Goal: Information Seeking & Learning: Learn about a topic

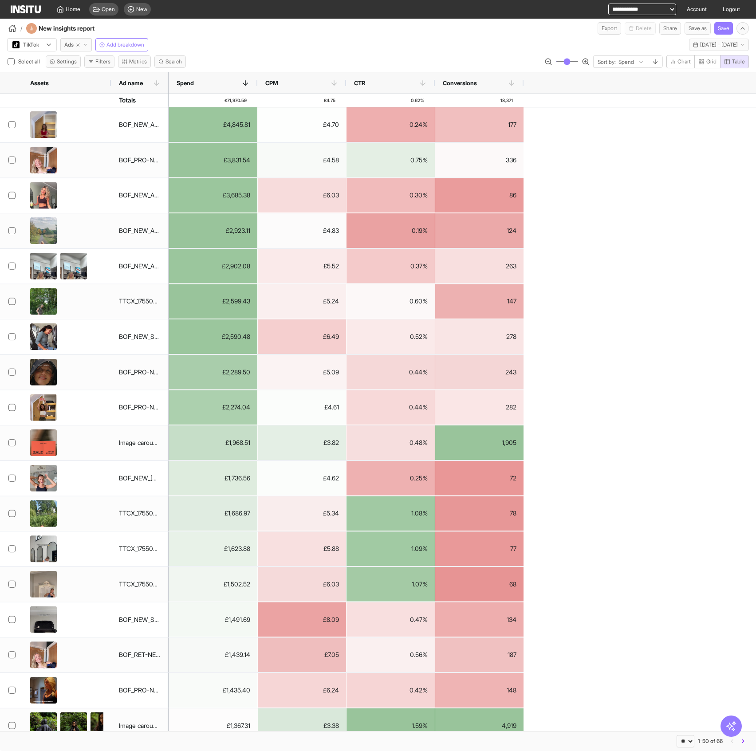
select select "**"
click at [37, 45] on div at bounding box center [26, 44] width 28 height 9
click at [46, 61] on span "Meta" at bounding box center [32, 64] width 39 height 8
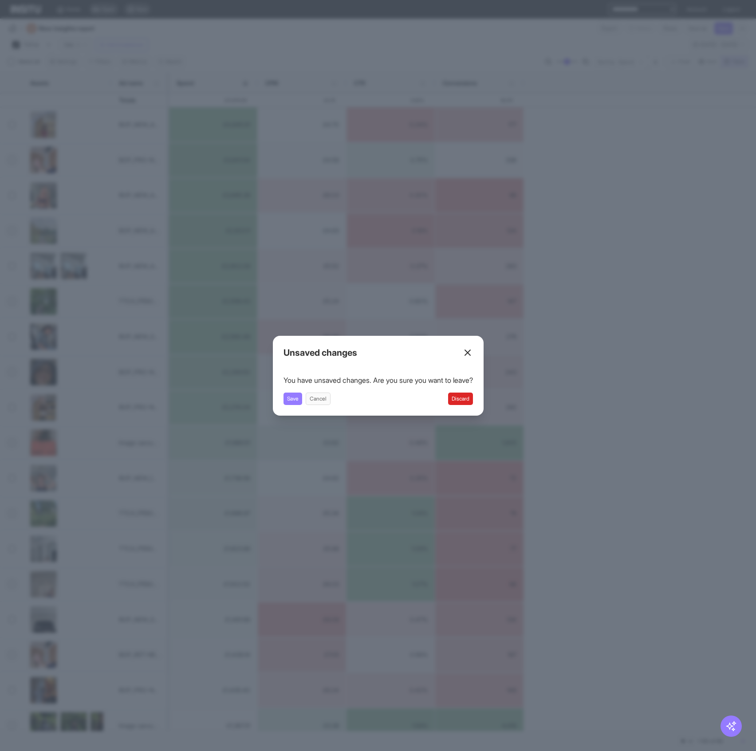
click at [467, 398] on button "Discard" at bounding box center [460, 399] width 25 height 12
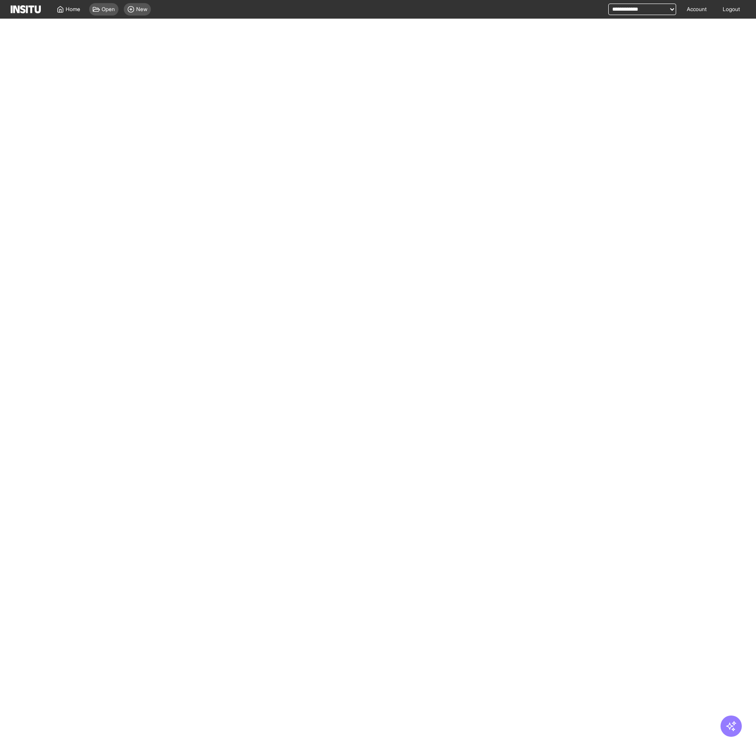
select select "**"
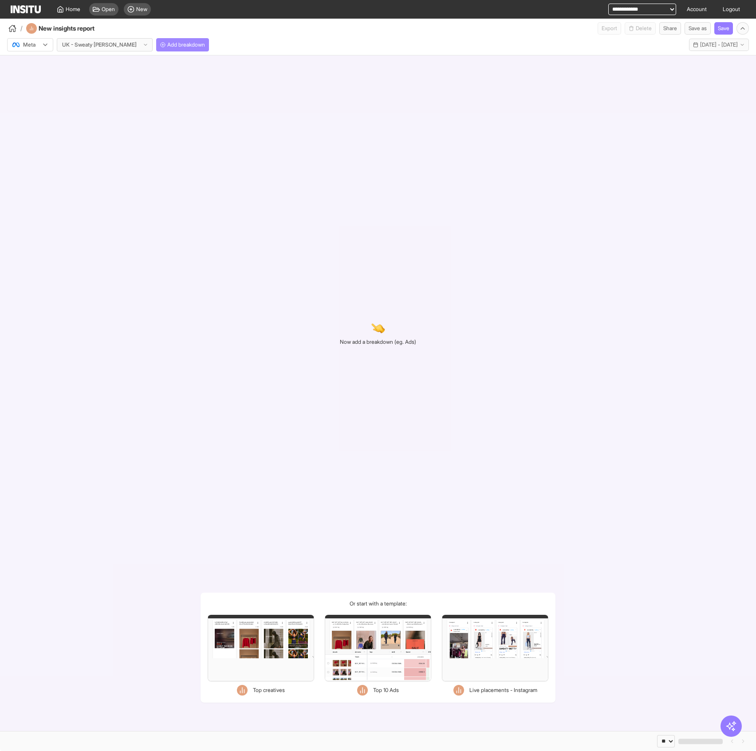
click at [167, 43] on span "Add breakdown" at bounding box center [186, 44] width 38 height 7
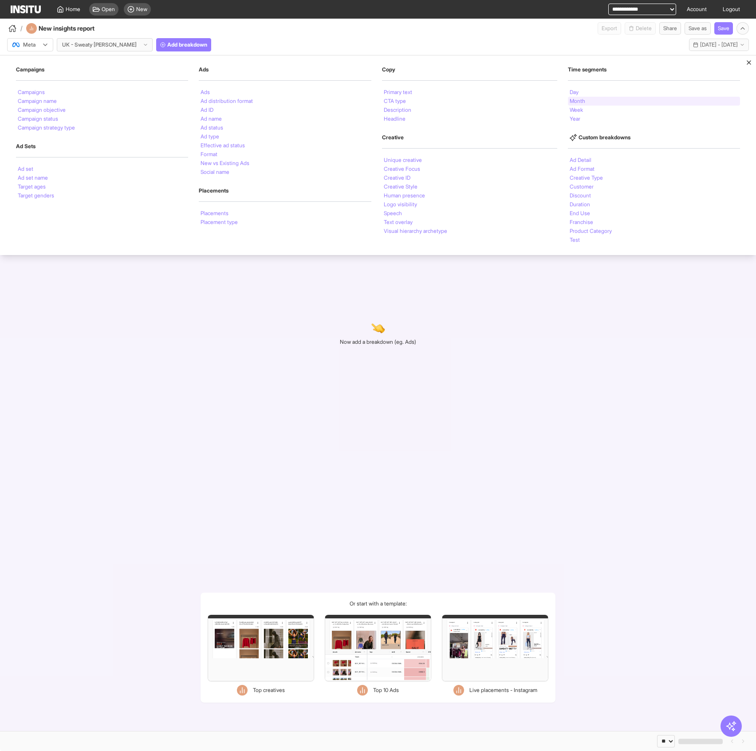
click at [571, 100] on li "Month" at bounding box center [578, 101] width 16 height 5
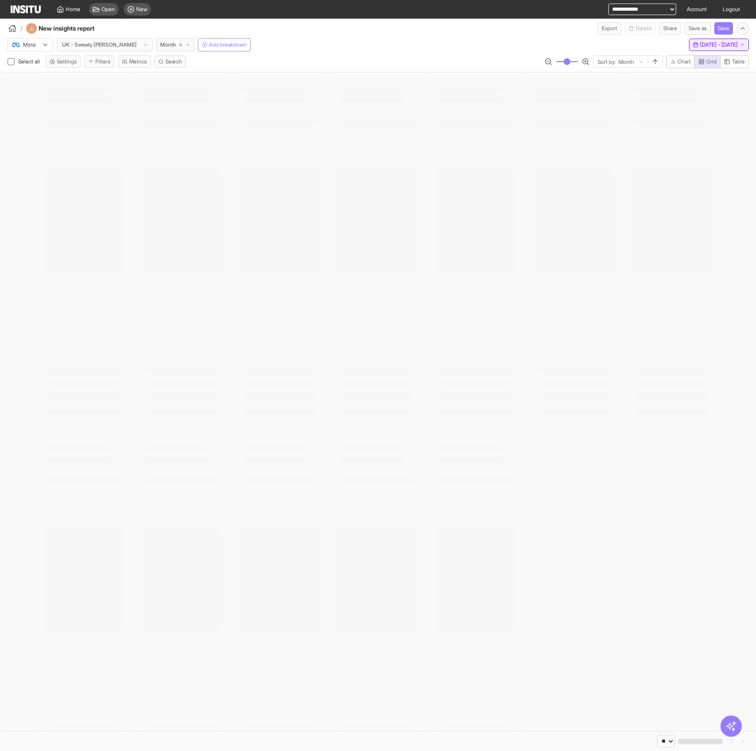
click at [704, 41] on span "[DATE] - [DATE]" at bounding box center [719, 44] width 38 height 7
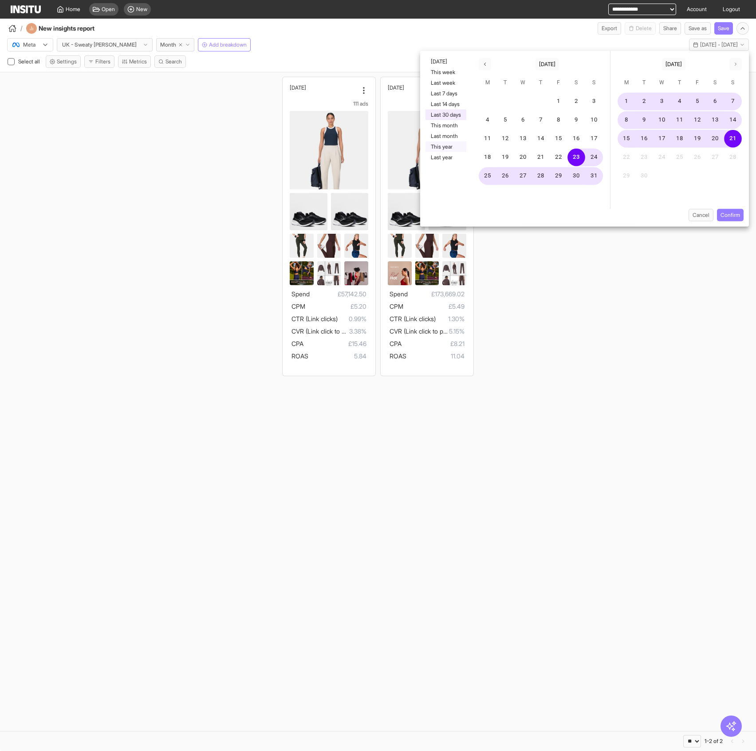
click at [454, 147] on button "This year" at bounding box center [446, 147] width 41 height 11
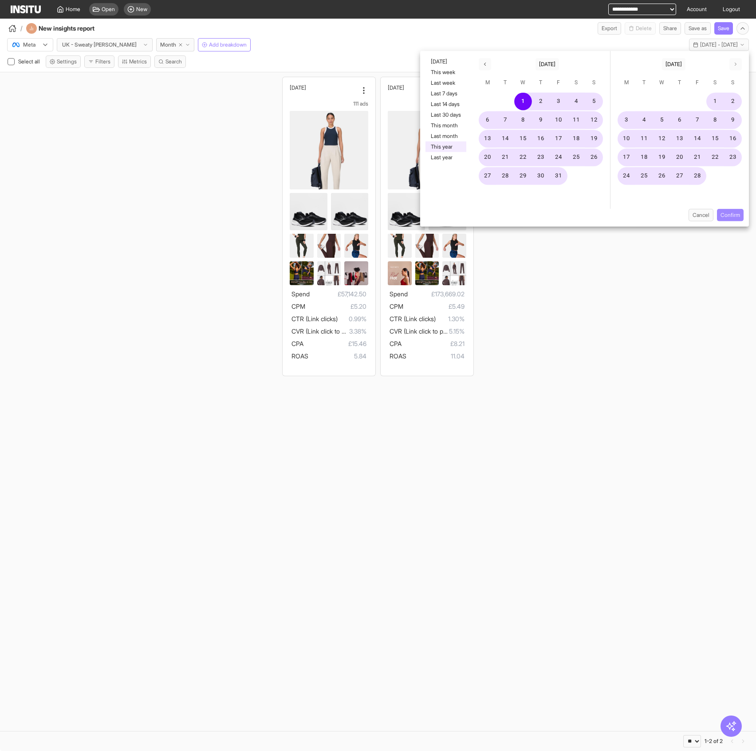
click at [735, 212] on button "Confirm" at bounding box center [730, 215] width 27 height 12
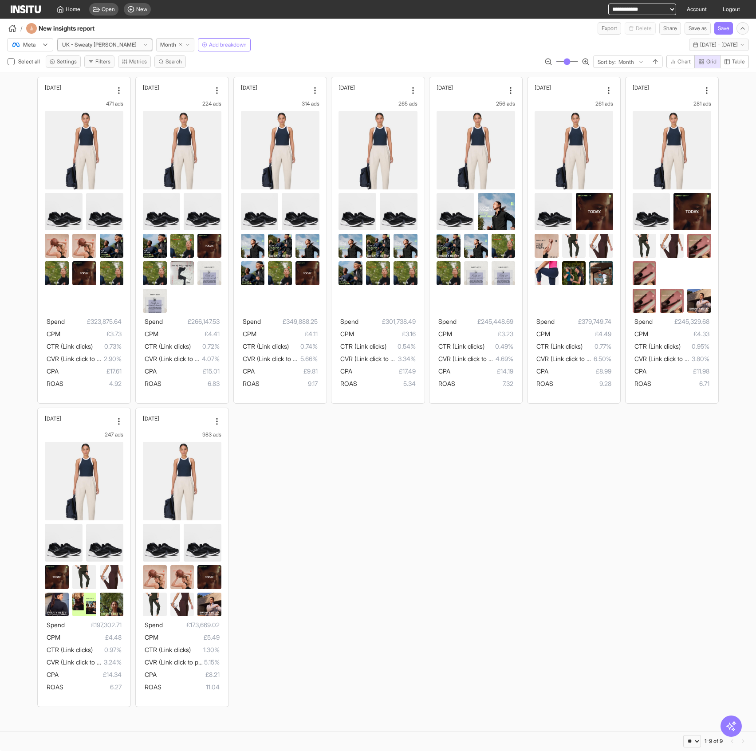
click at [98, 45] on div at bounding box center [99, 44] width 76 height 9
click at [106, 98] on span "EU - Sweaty [PERSON_NAME]" at bounding box center [92, 106] width 59 height 16
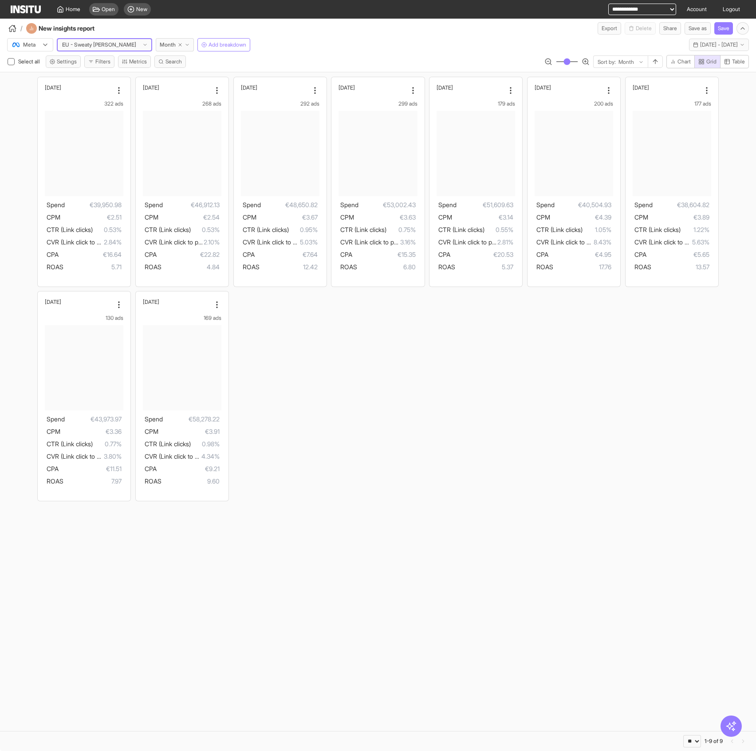
click at [92, 49] on div at bounding box center [99, 44] width 76 height 9
click at [98, 121] on span "US - Sweaty [PERSON_NAME]" at bounding box center [92, 129] width 59 height 16
click at [103, 48] on div at bounding box center [99, 44] width 76 height 9
click at [101, 84] on div "UK - Sweaty [PERSON_NAME]" at bounding box center [92, 82] width 70 height 23
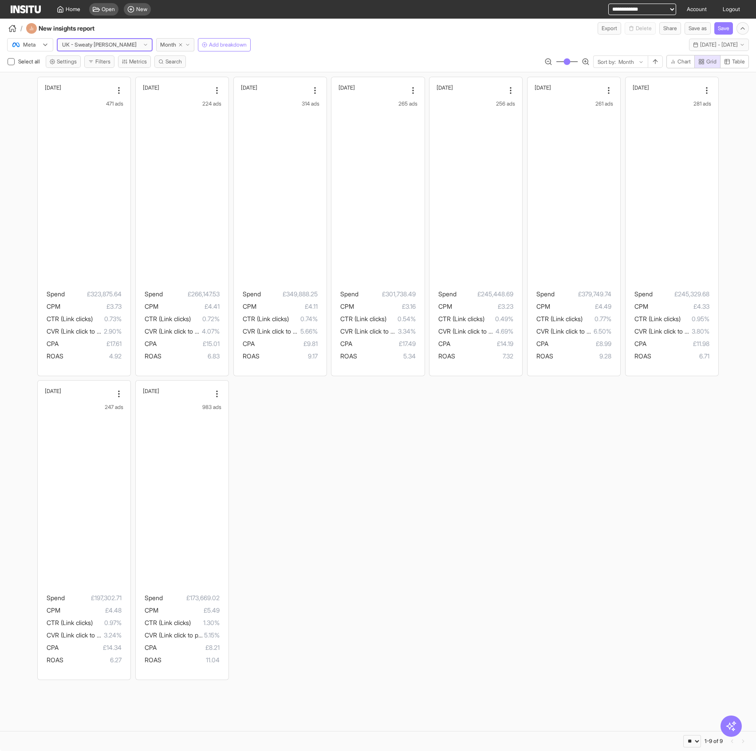
click at [93, 47] on div at bounding box center [99, 44] width 76 height 9
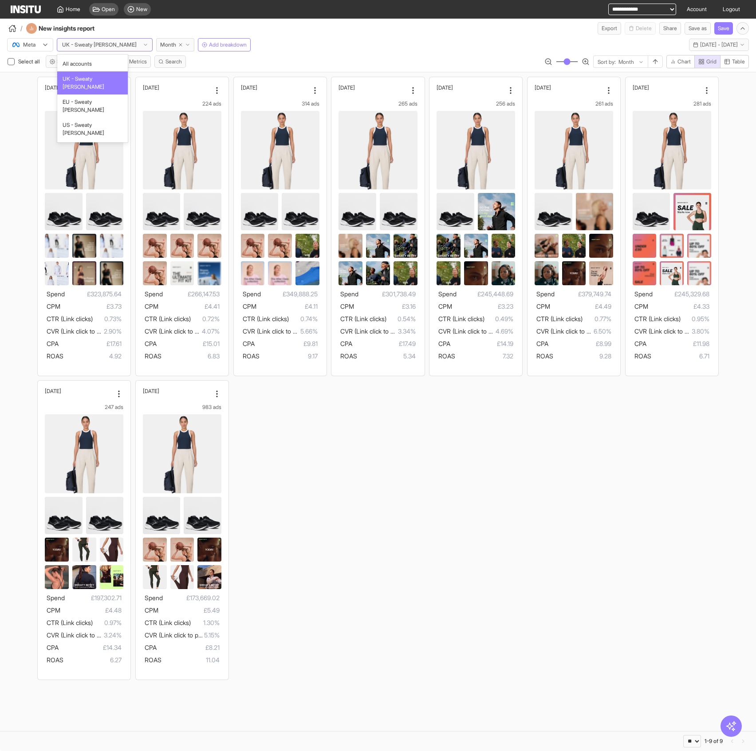
click at [93, 72] on div "UK - Sweaty [PERSON_NAME]" at bounding box center [92, 82] width 70 height 23
click at [88, 47] on div at bounding box center [99, 44] width 76 height 9
click at [91, 64] on span "All accounts" at bounding box center [77, 64] width 29 height 8
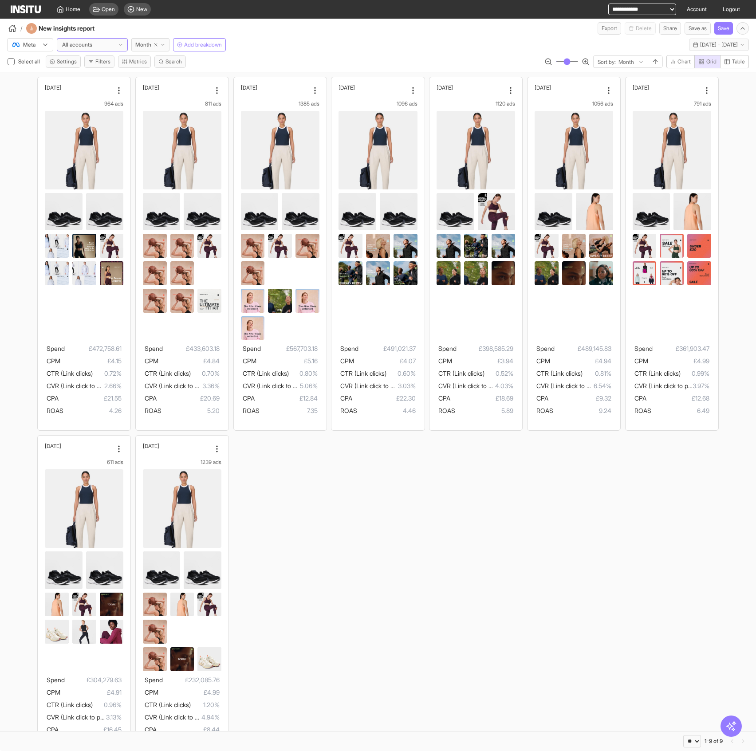
click at [39, 43] on div "Meta" at bounding box center [26, 44] width 28 height 9
click at [35, 79] on span "TikTok" at bounding box center [31, 79] width 15 height 8
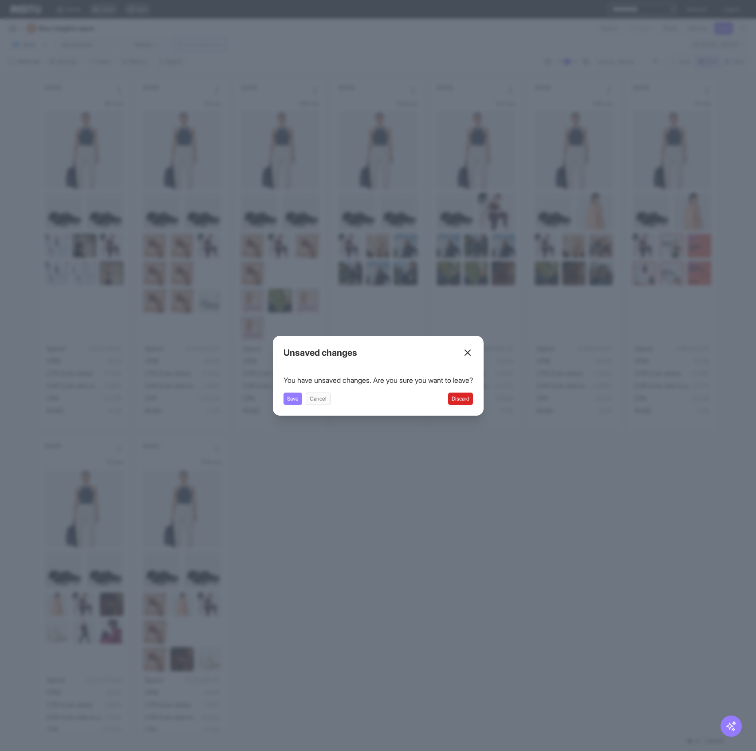
click at [468, 400] on button "Discard" at bounding box center [460, 399] width 25 height 12
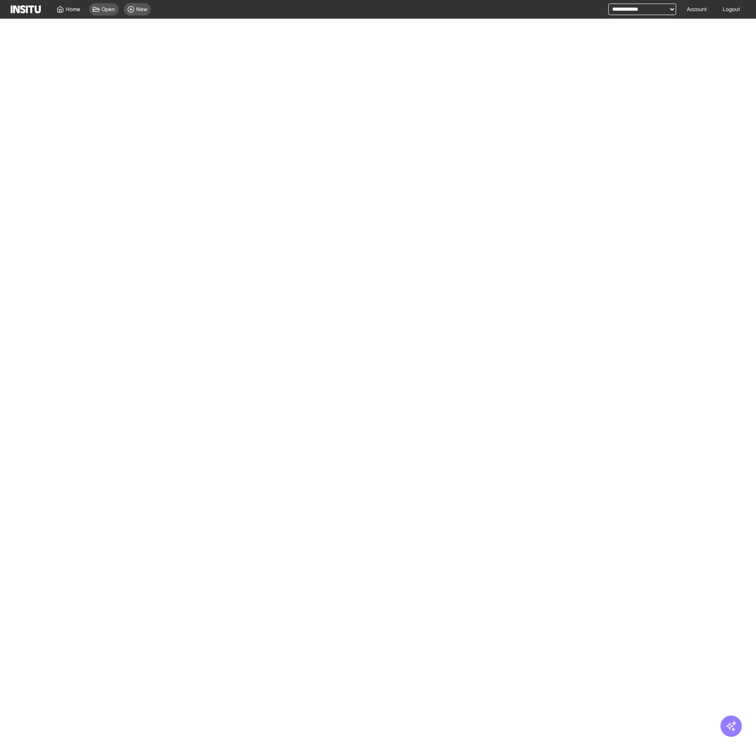
select select "**"
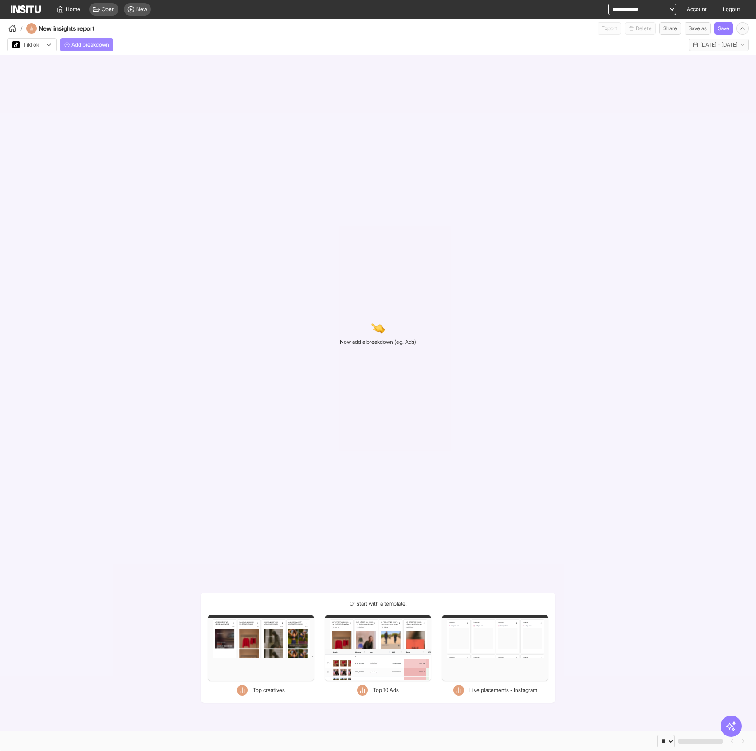
click at [87, 48] on span "Add breakdown" at bounding box center [90, 44] width 38 height 7
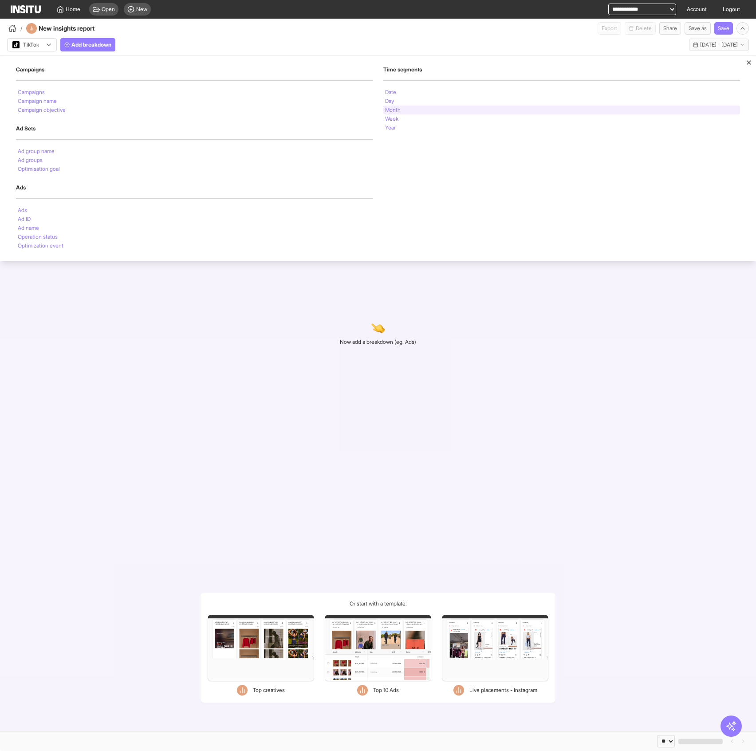
click at [409, 114] on div "Month" at bounding box center [561, 110] width 357 height 9
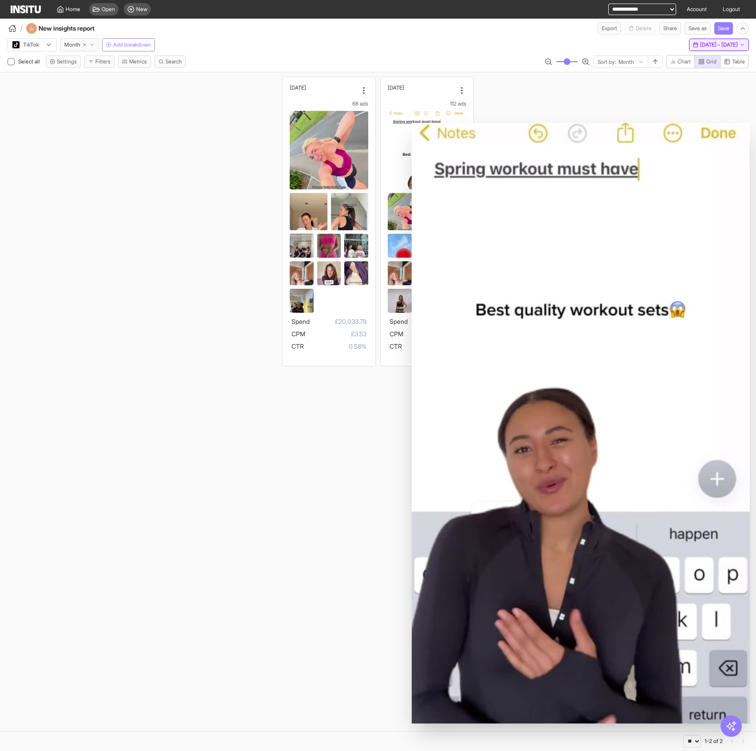
click at [700, 47] on span "[DATE] - [DATE]" at bounding box center [719, 44] width 38 height 7
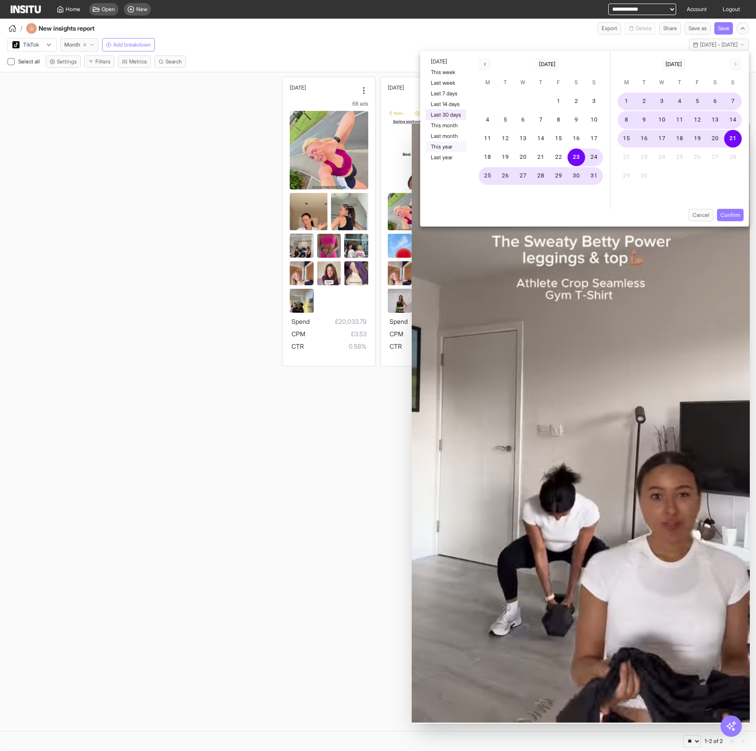
click at [454, 147] on button "This year" at bounding box center [446, 147] width 41 height 11
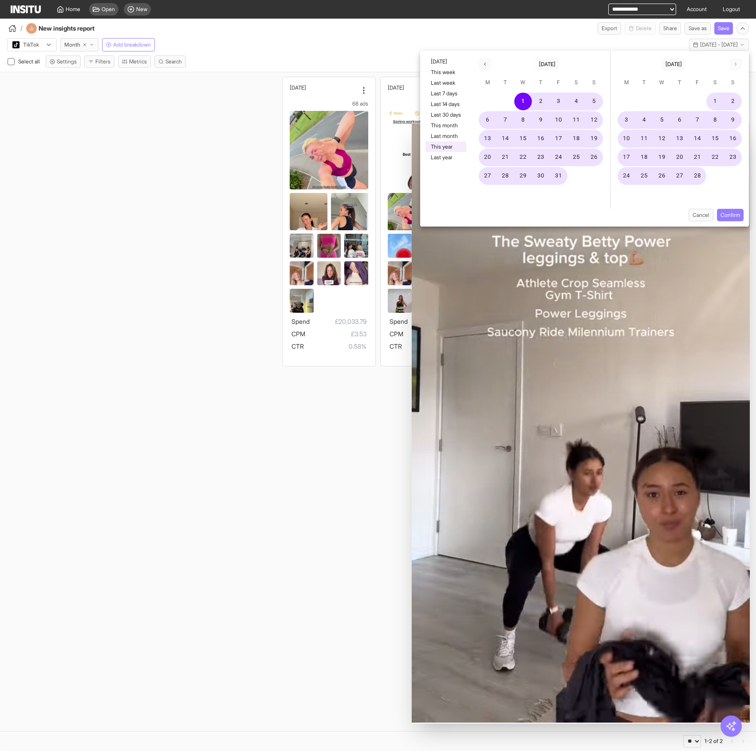
drag, startPoint x: 738, startPoint y: 211, endPoint x: 675, endPoint y: 201, distance: 64.2
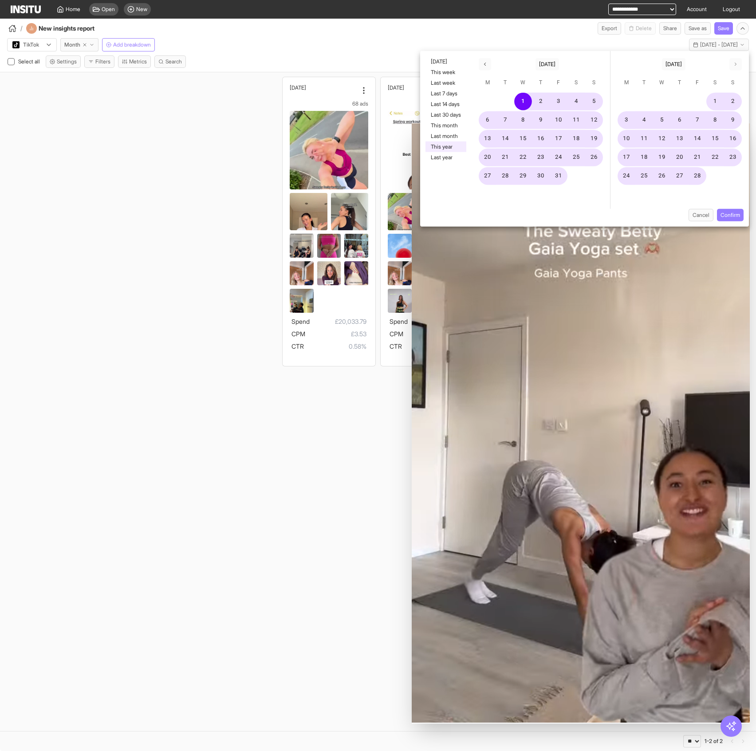
click at [738, 211] on button "Confirm" at bounding box center [730, 215] width 27 height 12
